Goal: Task Accomplishment & Management: Complete application form

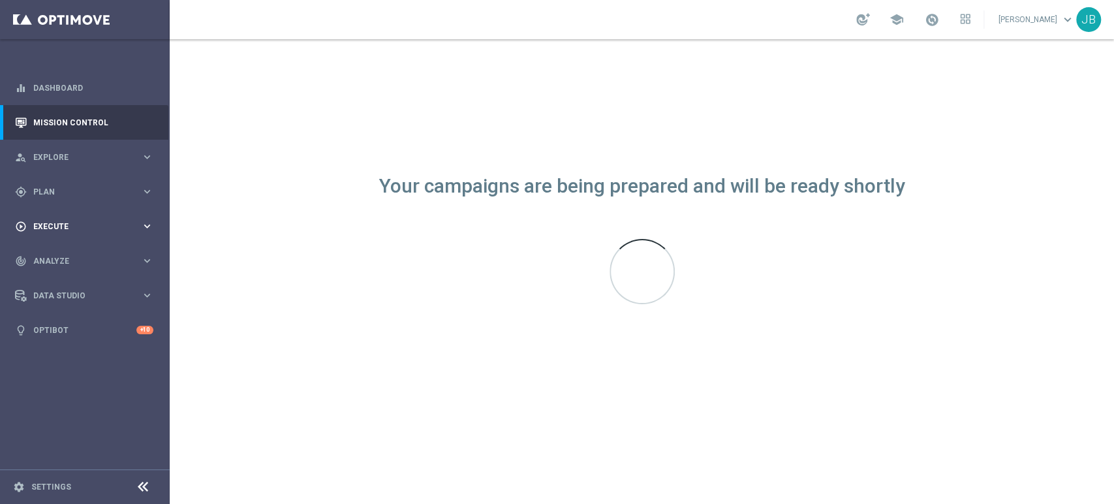
click at [84, 238] on div "play_circle_outline Execute keyboard_arrow_right" at bounding box center [84, 226] width 168 height 35
click at [82, 255] on link "Campaign Builder" at bounding box center [85, 253] width 102 height 10
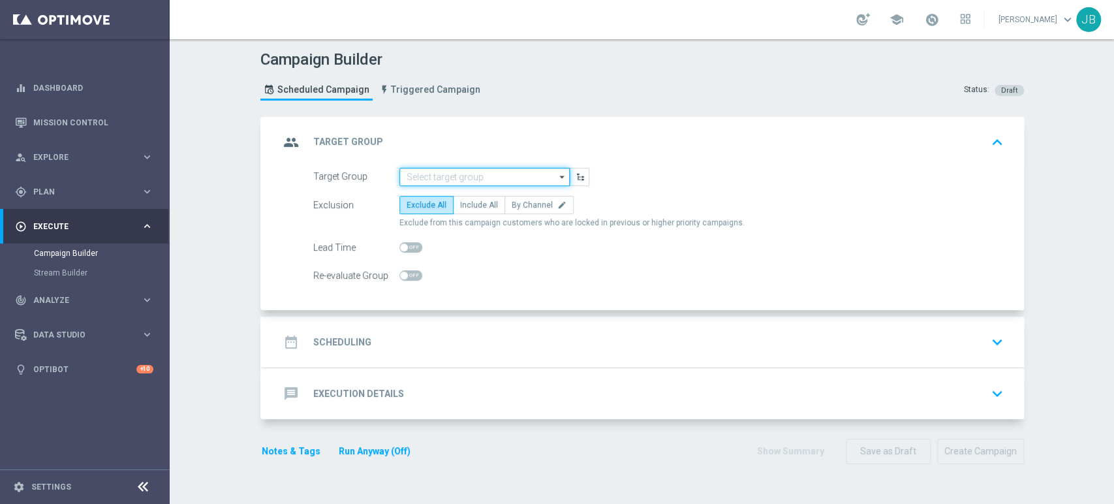
click at [498, 178] on input at bounding box center [484, 177] width 170 height 18
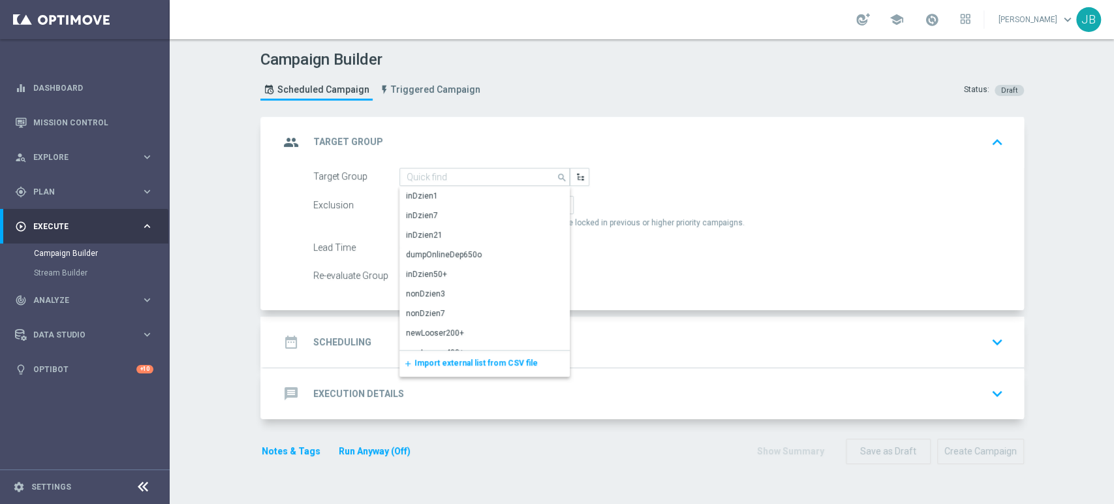
click at [444, 367] on span "Import external list from CSV file" at bounding box center [475, 362] width 123 height 9
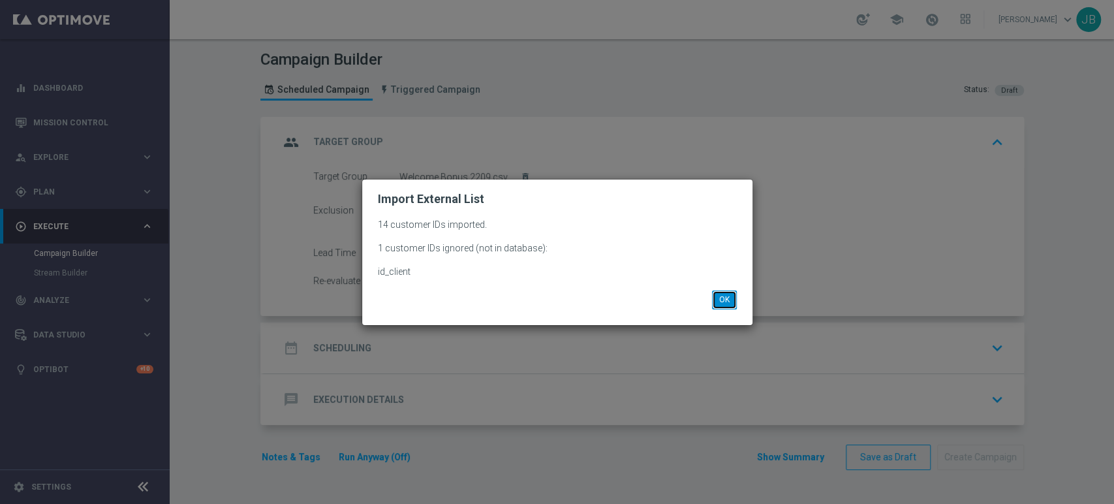
click at [726, 300] on button "OK" at bounding box center [724, 299] width 25 height 18
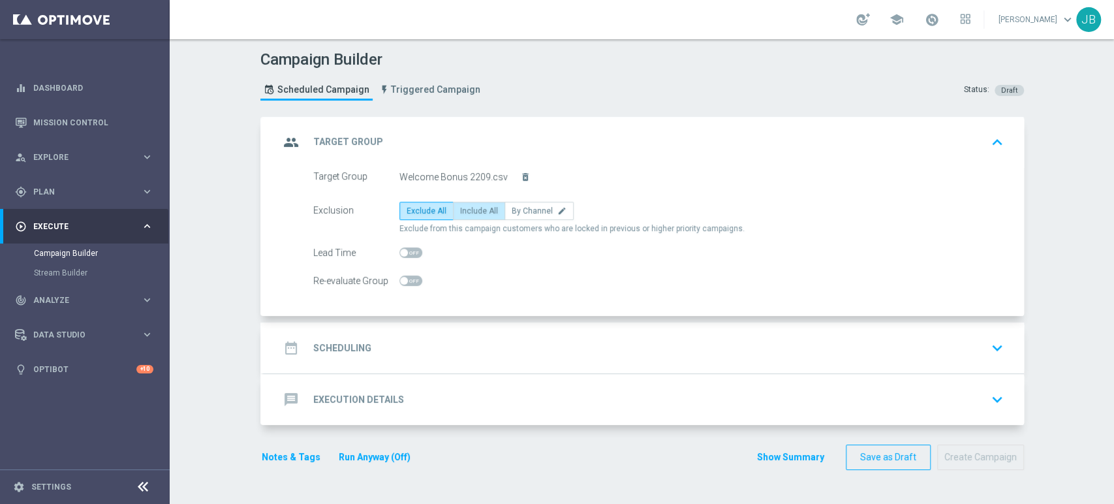
click at [453, 206] on label "Include All" at bounding box center [479, 211] width 52 height 18
click at [460, 209] on input "Include All" at bounding box center [464, 213] width 8 height 8
radio input "true"
click at [424, 347] on div "date_range Scheduling keyboard_arrow_down" at bounding box center [643, 347] width 729 height 25
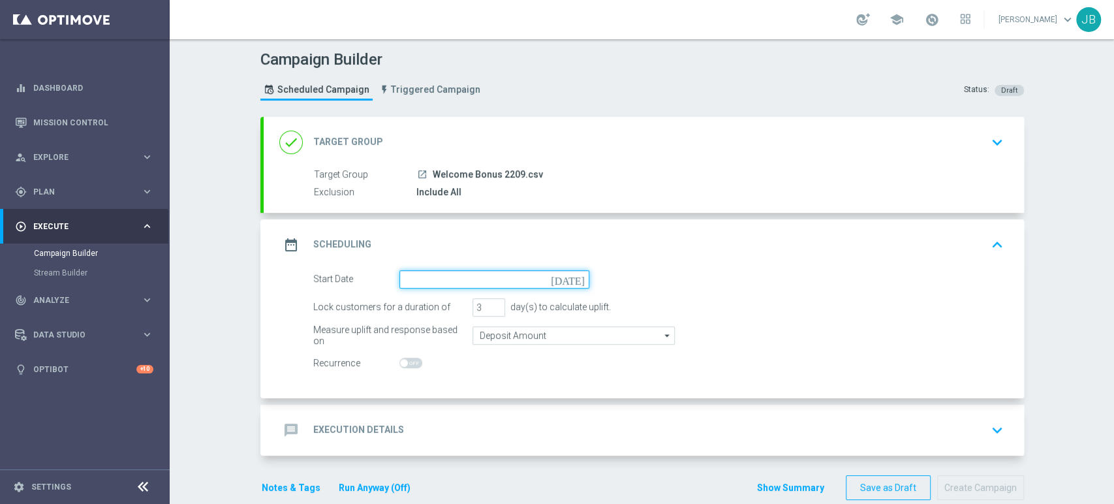
click at [499, 286] on input at bounding box center [494, 279] width 190 height 18
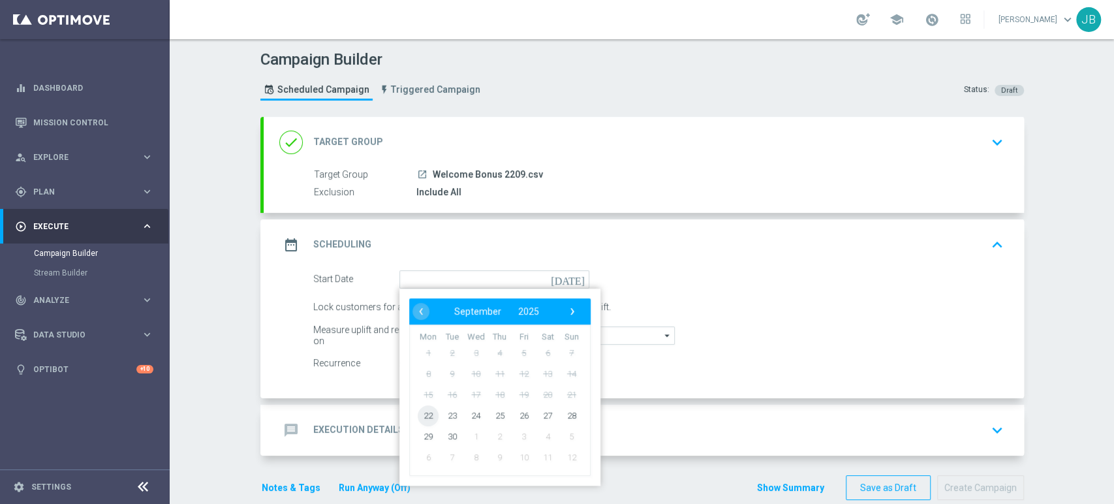
click at [424, 416] on span "22" at bounding box center [428, 415] width 21 height 21
type input "[DATE]"
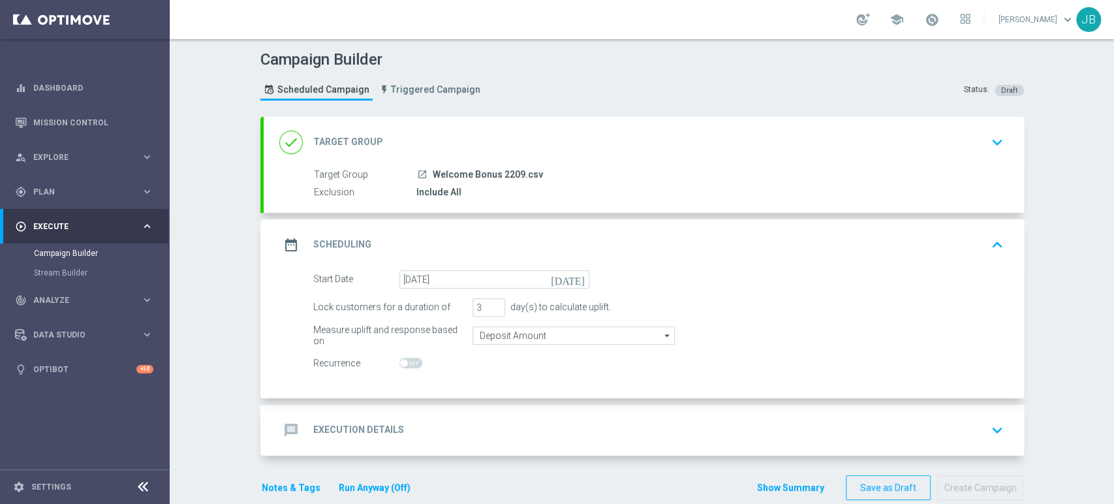
scroll to position [21, 0]
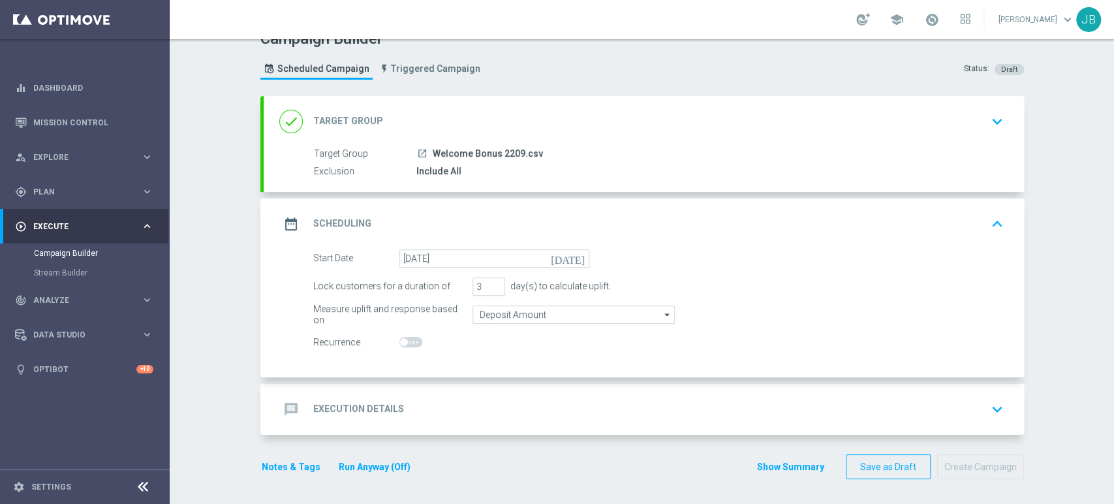
drag, startPoint x: 1113, startPoint y: 236, endPoint x: 1113, endPoint y: 322, distance: 86.8
click at [1113, 322] on div "Campaign Builder Scheduled Campaign Triggered Campaign Status: Draft done Targe…" at bounding box center [642, 271] width 944 height 465
click at [978, 405] on div "message Execution Details keyboard_arrow_down" at bounding box center [643, 409] width 729 height 25
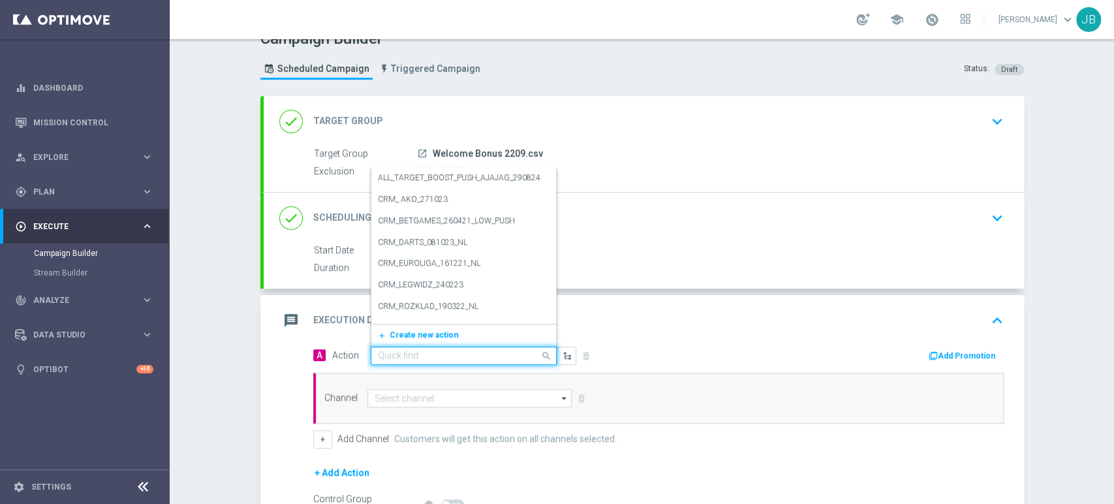
click at [460, 361] on div "Quick find" at bounding box center [464, 356] width 186 height 18
click at [414, 352] on input "text" at bounding box center [451, 355] width 146 height 11
paste input "(LPZ - TARGET) Welcome Bonus_22092025"
type input "(LPZ - TARGET) Welcome Bonus_22092025"
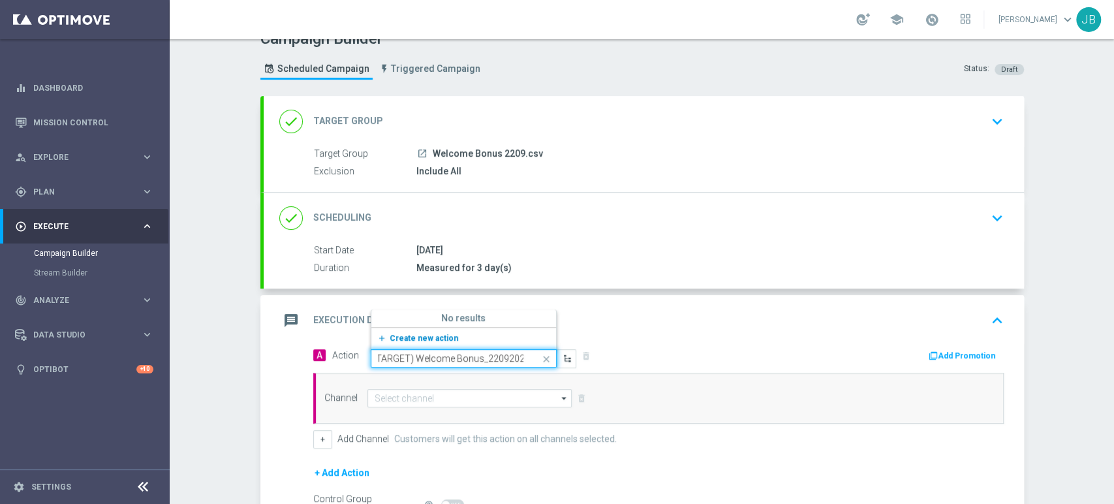
click at [422, 338] on span "Create new action" at bounding box center [424, 338] width 69 height 9
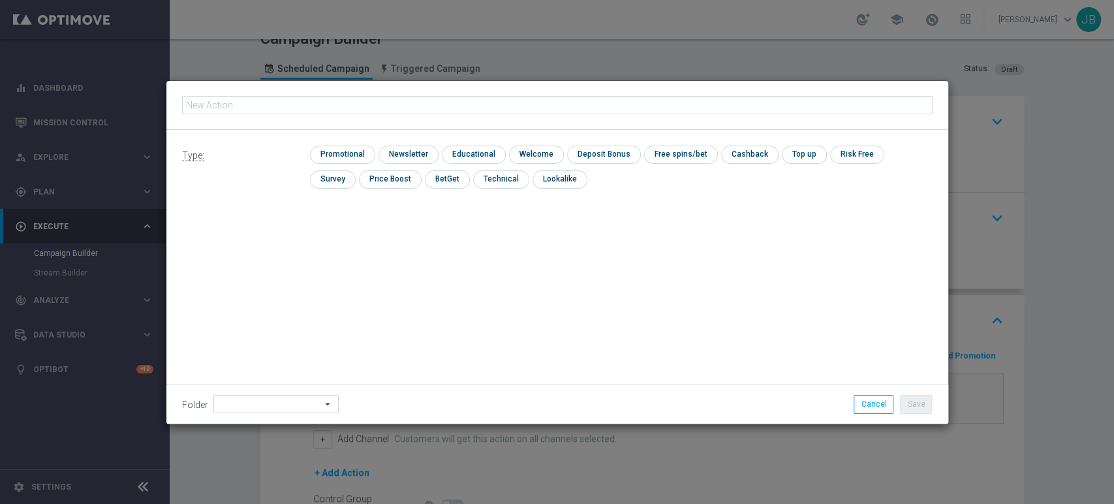
type input "(LPZ - TARGET) Welcome Bonus_22092025"
click at [401, 149] on input "checkbox" at bounding box center [407, 155] width 57 height 18
checkbox input "true"
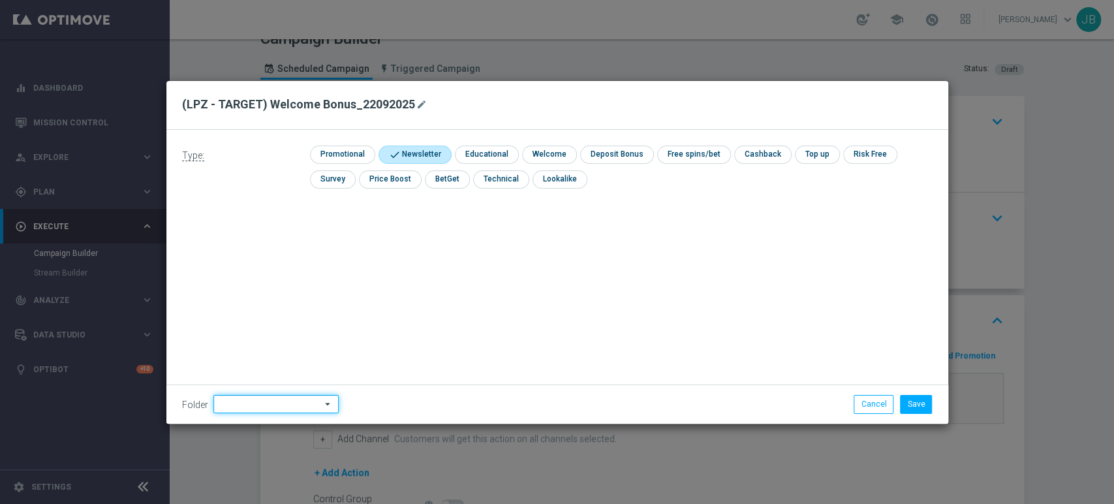
click at [249, 406] on input at bounding box center [275, 404] width 125 height 18
click at [268, 261] on div "Generosity Level Adjustment" at bounding box center [273, 246] width 121 height 31
click at [262, 264] on div "[PERSON_NAME]" at bounding box center [273, 271] width 121 height 18
type input "[PERSON_NAME]"
click at [911, 401] on button "Save" at bounding box center [916, 404] width 32 height 18
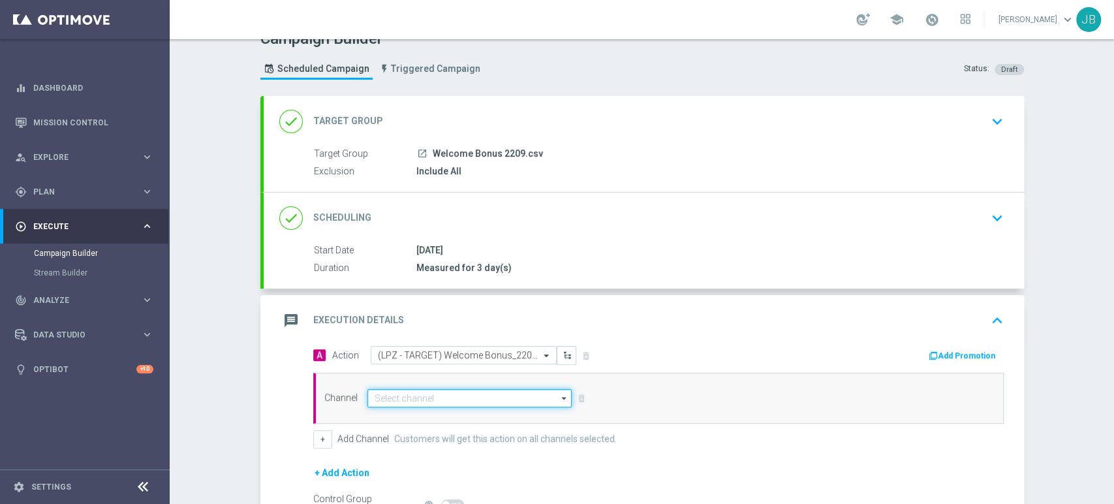
click at [382, 403] on input at bounding box center [469, 398] width 205 height 18
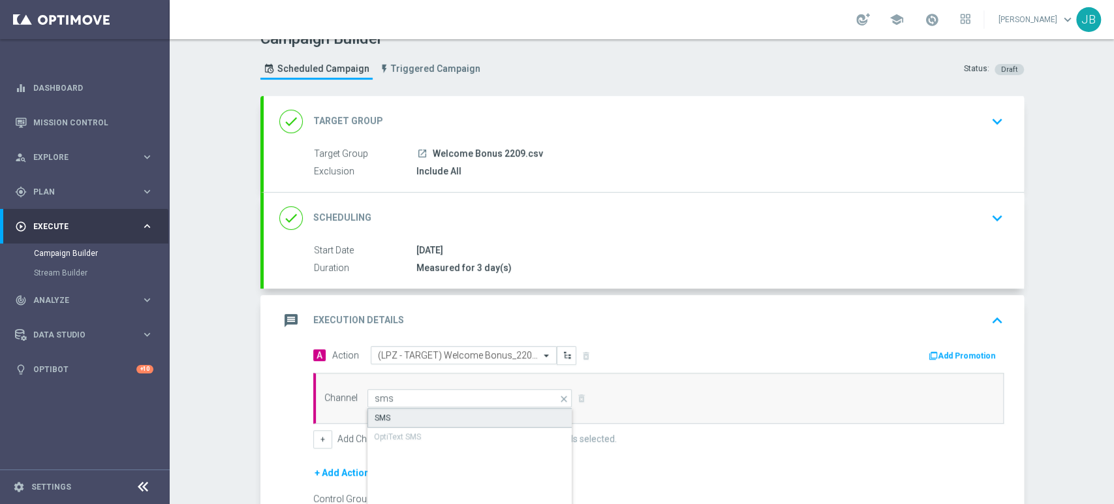
click at [384, 411] on div "SMS" at bounding box center [470, 418] width 206 height 20
type input "SMS"
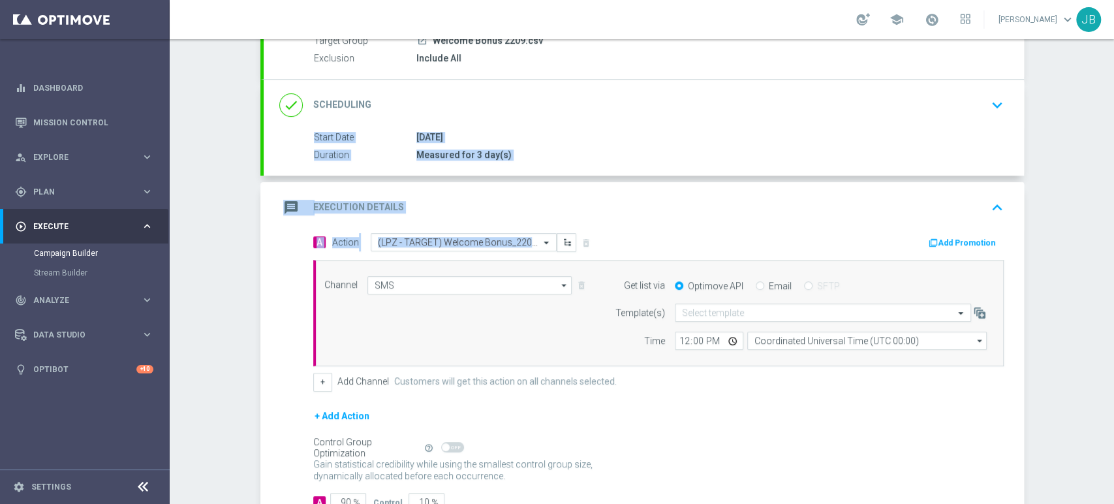
drag, startPoint x: 1113, startPoint y: 221, endPoint x: 1113, endPoint y: 319, distance: 97.9
click at [1113, 319] on div "Campaign Builder Scheduled Campaign Triggered Campaign Status: Draft done Targe…" at bounding box center [642, 271] width 944 height 465
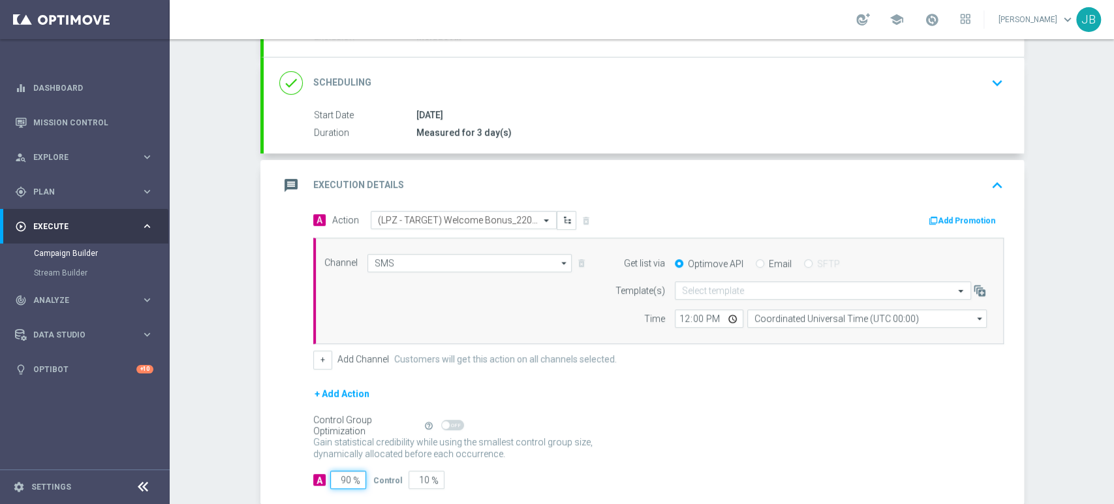
click at [336, 480] on input "90" at bounding box center [348, 480] width 36 height 18
type input "0"
type input "100"
type input "10"
type input "90"
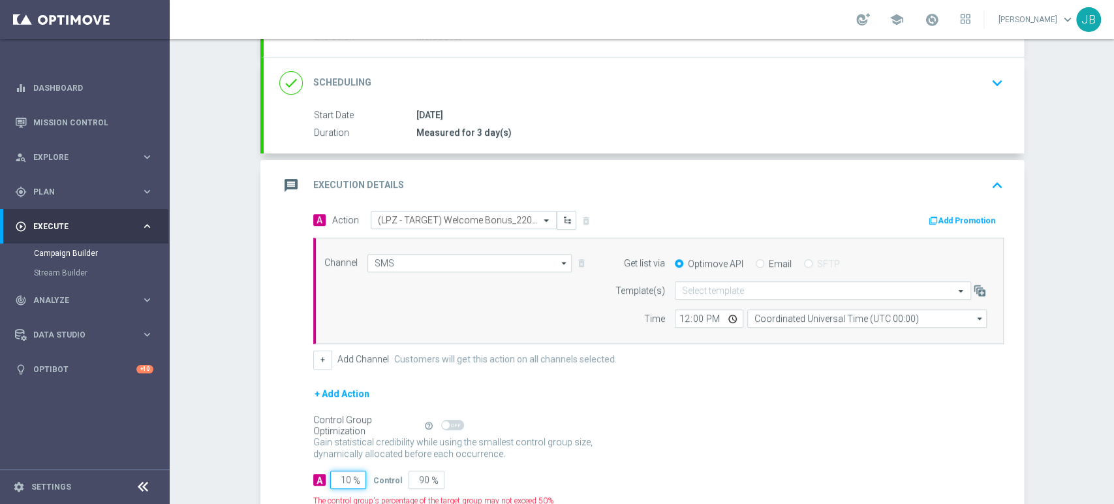
type input "100"
type input "0"
type input "100"
click at [706, 285] on input "text" at bounding box center [810, 290] width 256 height 11
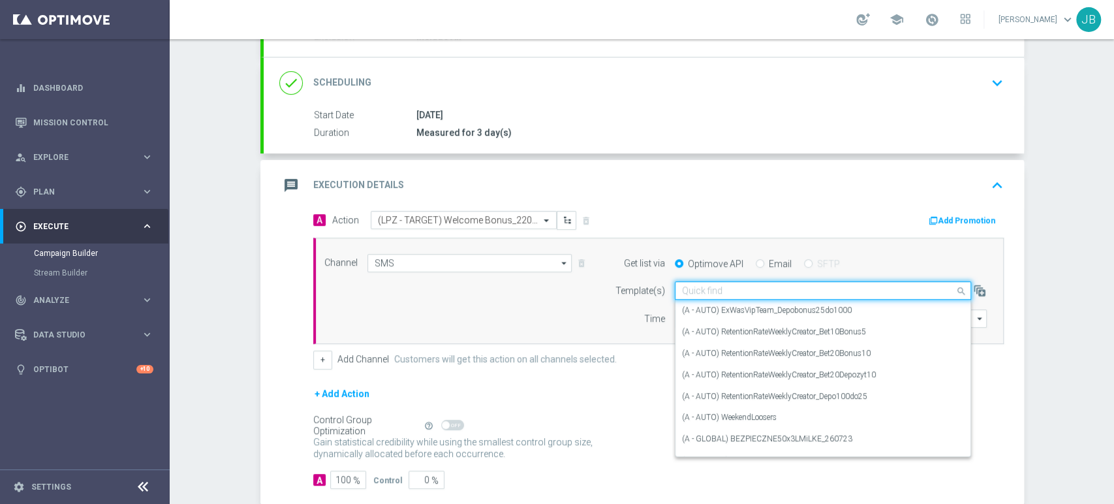
paste input "(LPZ - TARGET) Welcome Bonus_22092025"
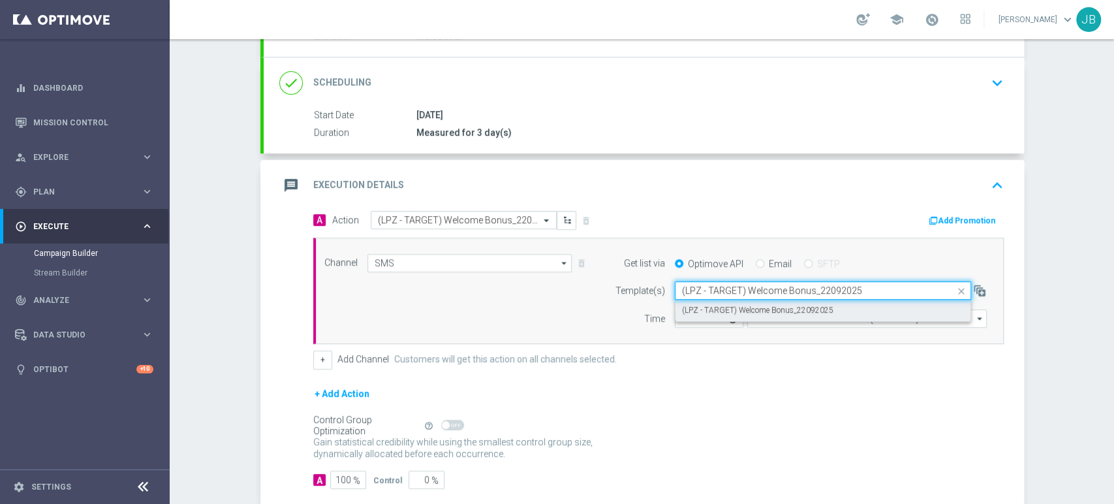
click at [705, 305] on label "(LPZ - TARGET) Welcome Bonus_22092025" at bounding box center [757, 310] width 151 height 11
type input "(LPZ - TARGET) Welcome Bonus_22092025"
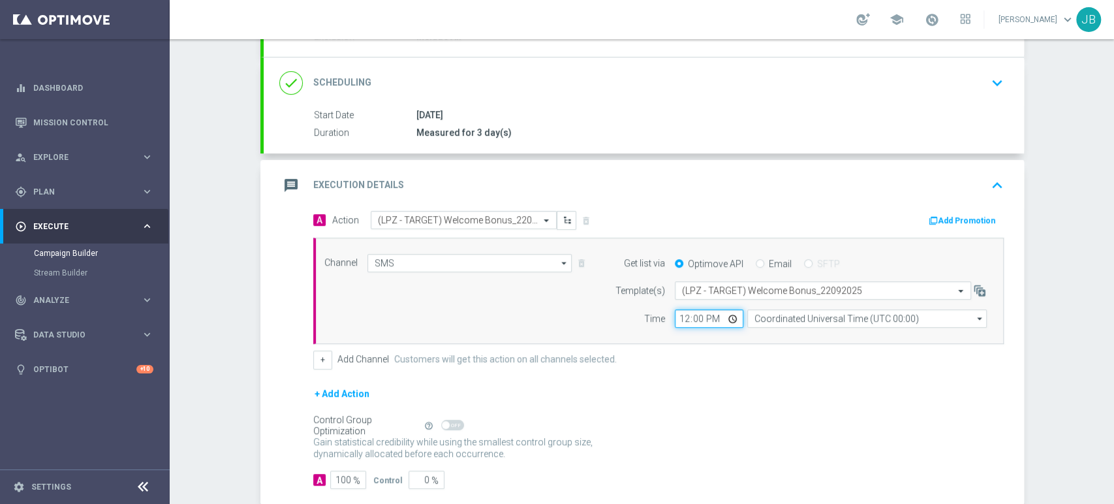
click at [680, 319] on input "12:00" at bounding box center [709, 318] width 69 height 18
type input "14:54"
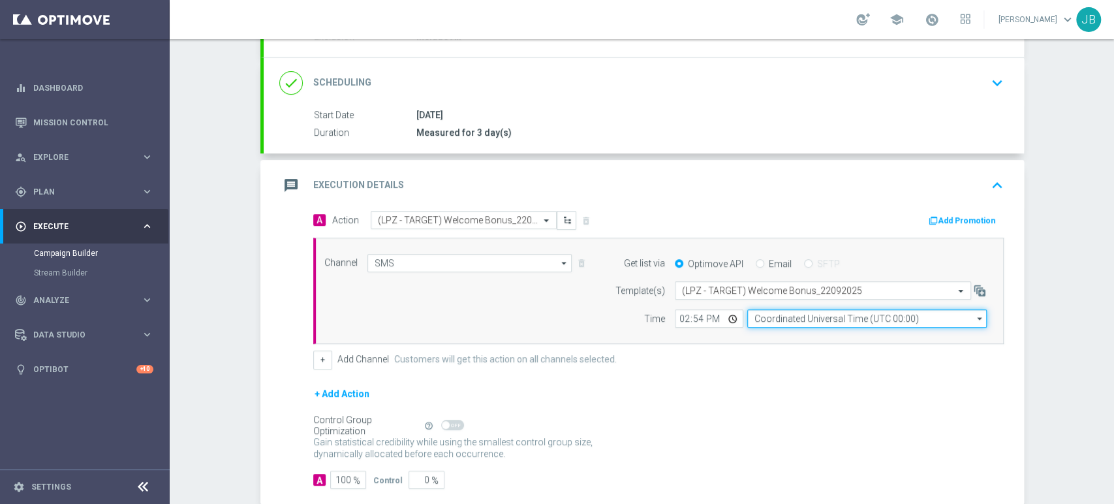
click at [764, 313] on input "Coordinated Universal Time (UTC 00:00)" at bounding box center [867, 318] width 240 height 18
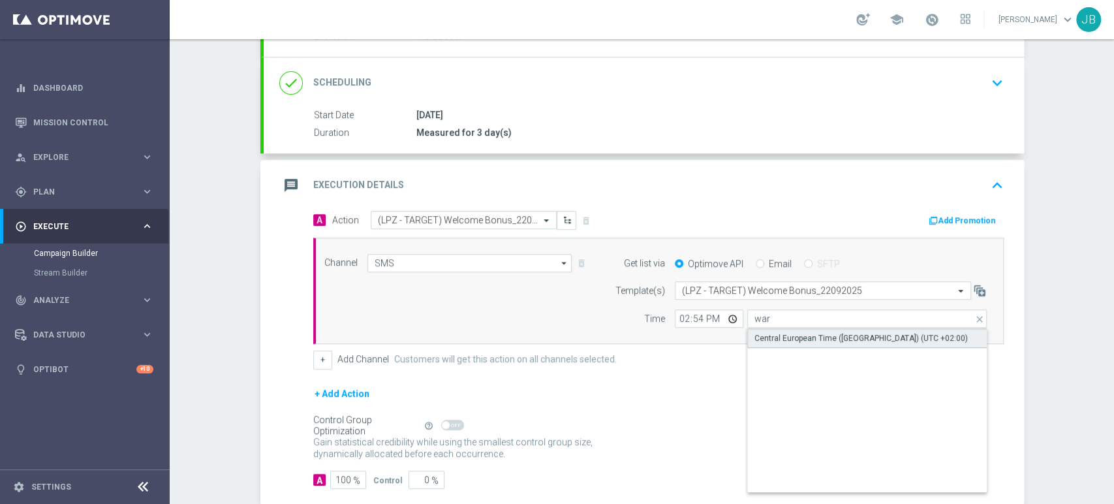
click at [777, 339] on div "Central European Time ([GEOGRAPHIC_DATA]) (UTC +02:00)" at bounding box center [861, 338] width 213 height 12
type input "Central European Time ([GEOGRAPHIC_DATA]) (UTC +02:00)"
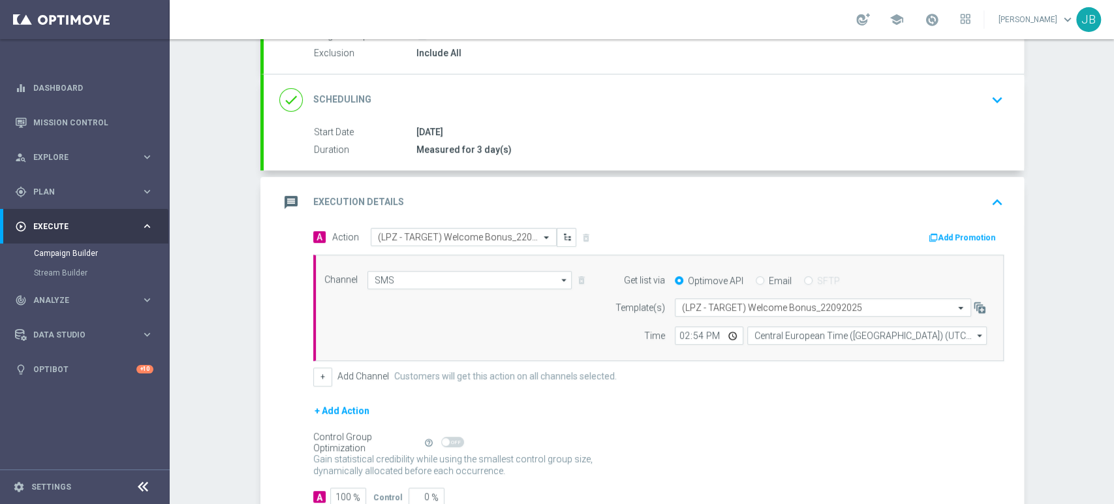
scroll to position [225, 0]
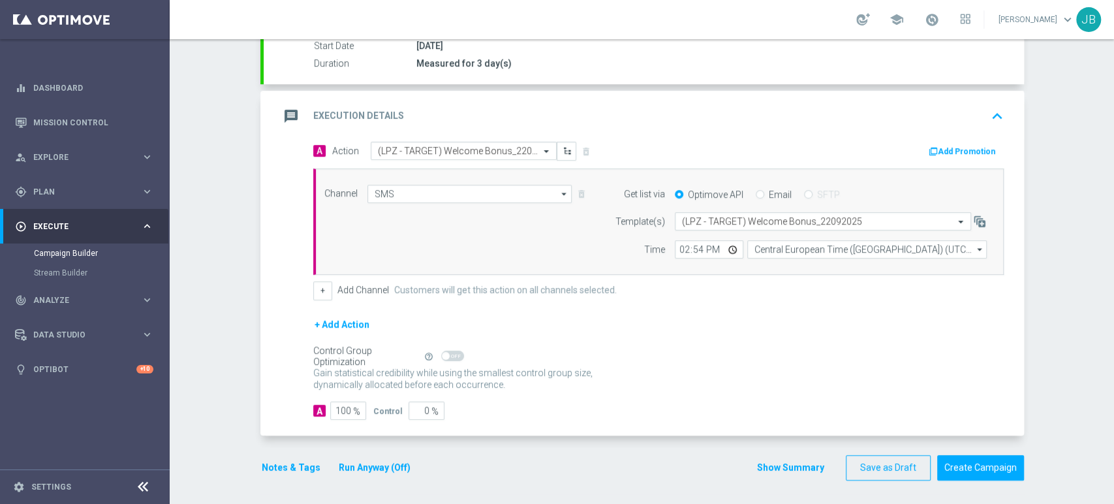
click at [1079, 307] on div "Campaign Builder Scheduled Campaign Triggered Campaign Status: Draft done Targe…" at bounding box center [642, 271] width 944 height 465
click at [1079, 355] on div "Campaign Builder Scheduled Campaign Triggered Campaign Status: Draft done Targe…" at bounding box center [642, 271] width 944 height 465
click at [972, 457] on button "Create Campaign" at bounding box center [980, 467] width 87 height 25
